Goal: Information Seeking & Learning: Find specific fact

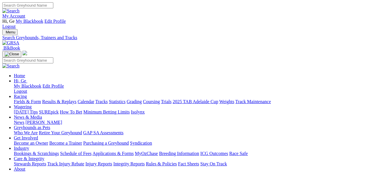
select select "northam"
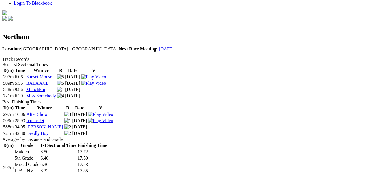
scroll to position [224, 0]
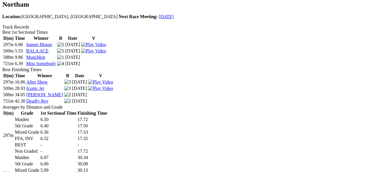
drag, startPoint x: 259, startPoint y: 94, endPoint x: 267, endPoint y: 102, distance: 10.8
click at [107, 161] on td "30.08" at bounding box center [92, 164] width 30 height 6
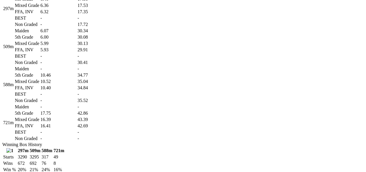
scroll to position [352, 0]
